Goal: Navigation & Orientation: Find specific page/section

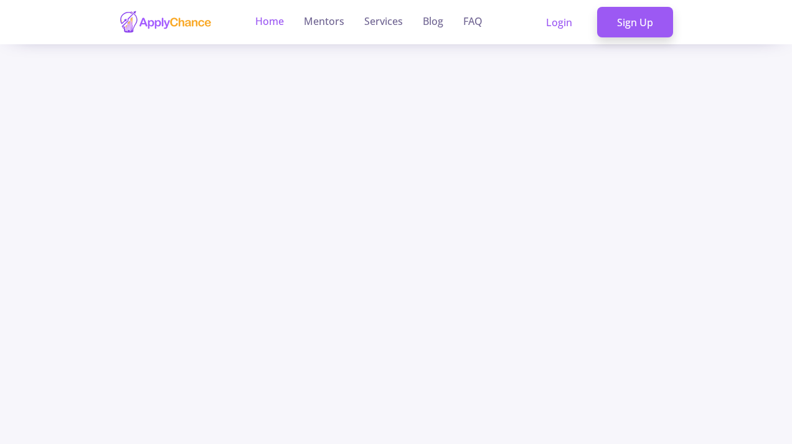
click at [267, 20] on link "Home" at bounding box center [269, 22] width 29 height 44
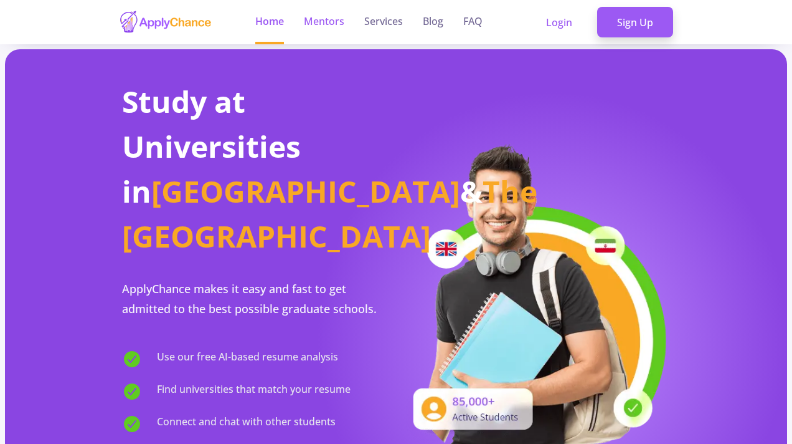
click at [325, 26] on link "Mentors" at bounding box center [324, 22] width 40 height 44
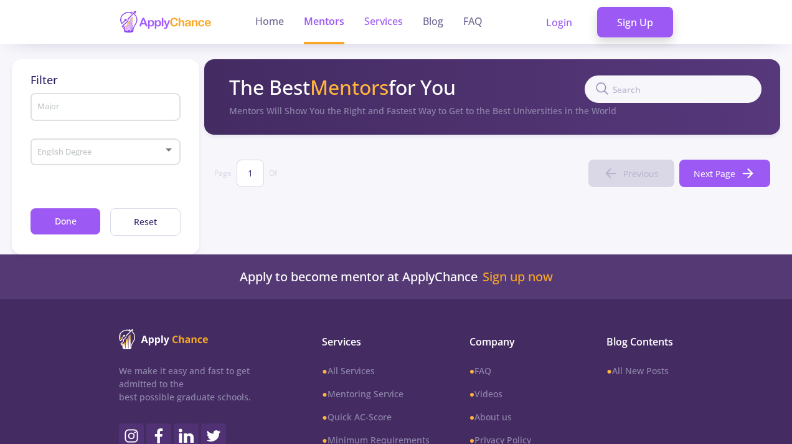
click at [386, 19] on link "Services" at bounding box center [383, 22] width 39 height 44
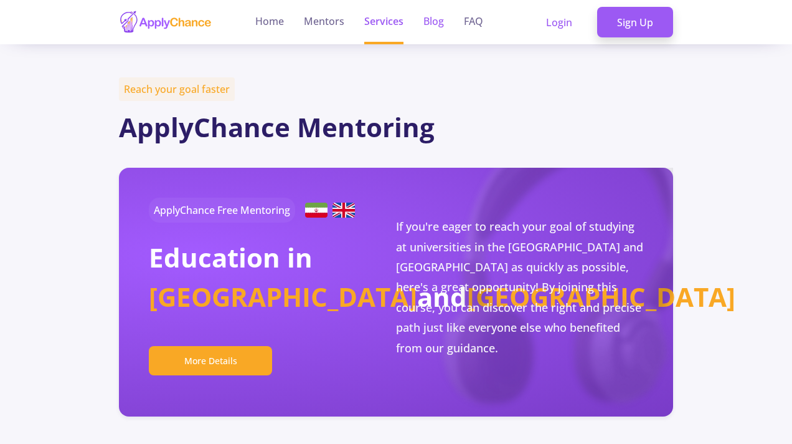
click at [429, 21] on link "Blog" at bounding box center [434, 22] width 21 height 44
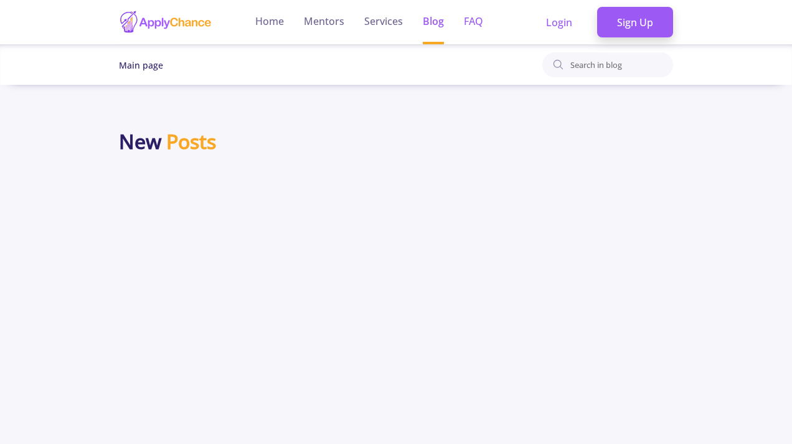
click at [473, 29] on link "FAQ" at bounding box center [473, 22] width 19 height 44
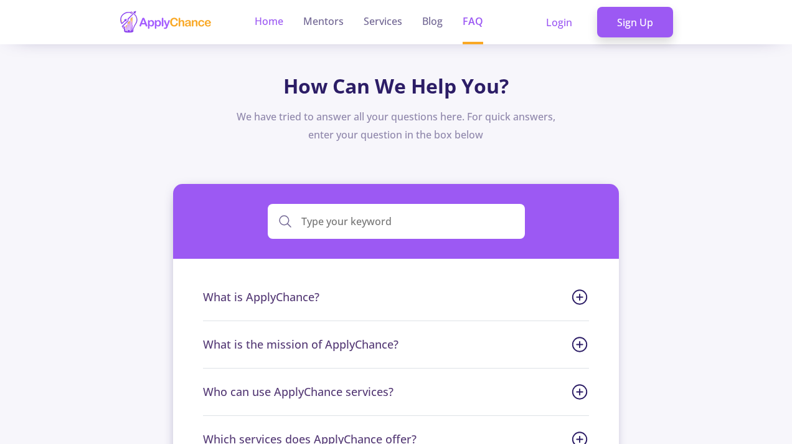
click at [274, 31] on link "Home" at bounding box center [269, 22] width 29 height 44
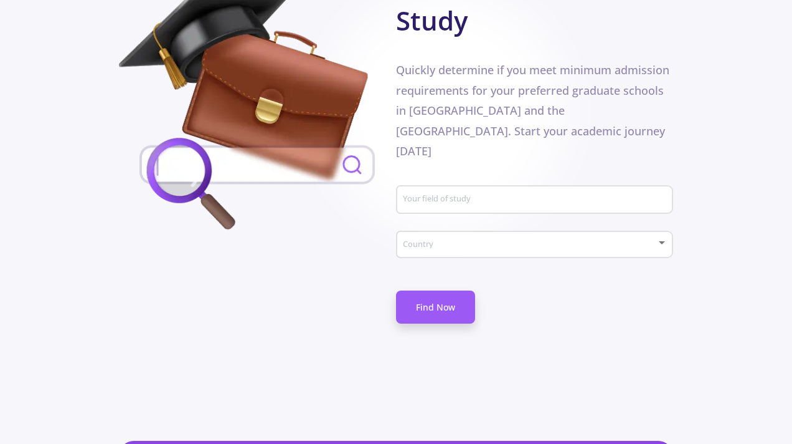
scroll to position [780, 0]
